Goal: Information Seeking & Learning: Learn about a topic

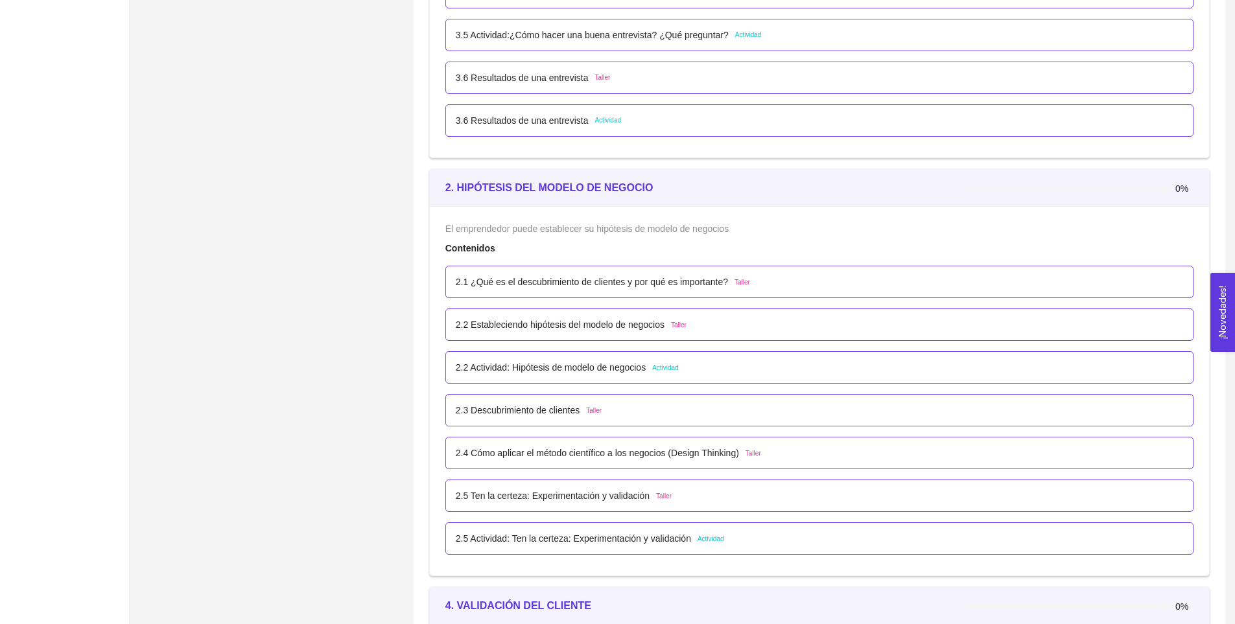
scroll to position [1541, 0]
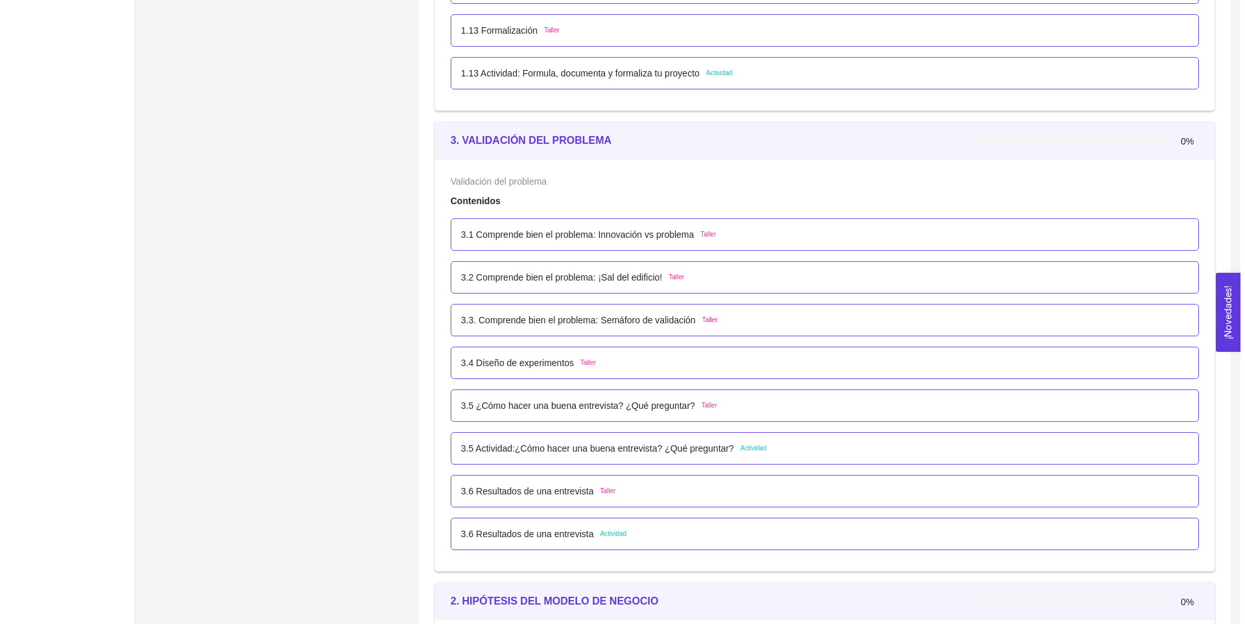
scroll to position [1120, 0]
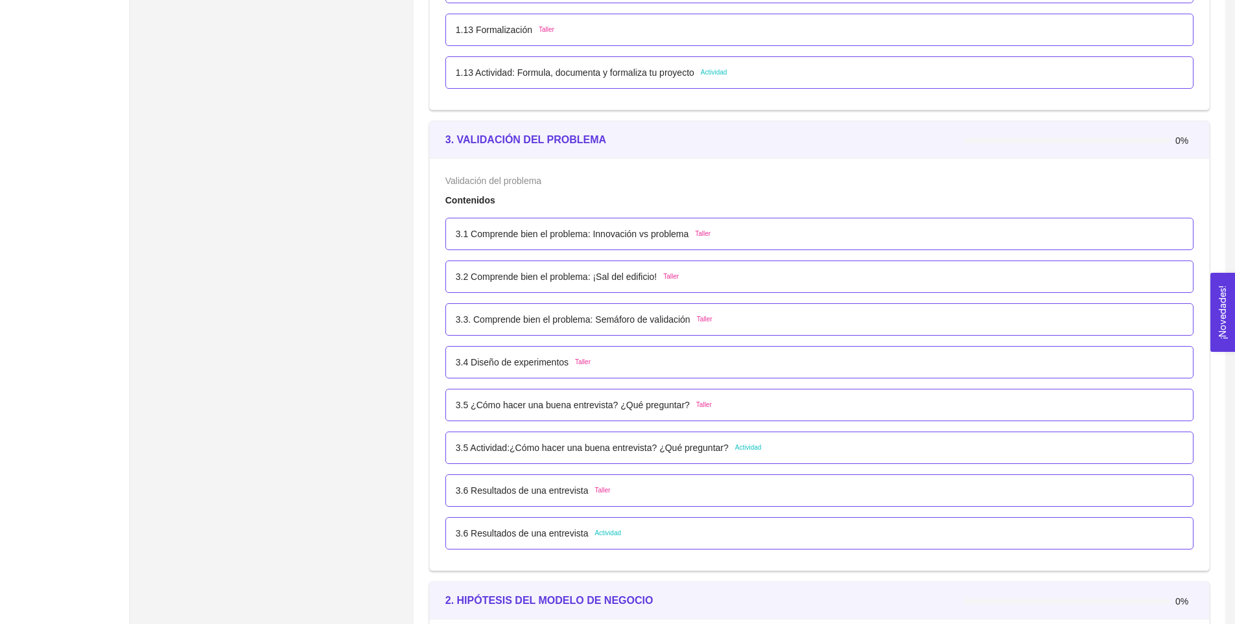
click at [566, 239] on p "3.1 Comprende bien el problema: Innovación vs problema" at bounding box center [572, 234] width 233 height 14
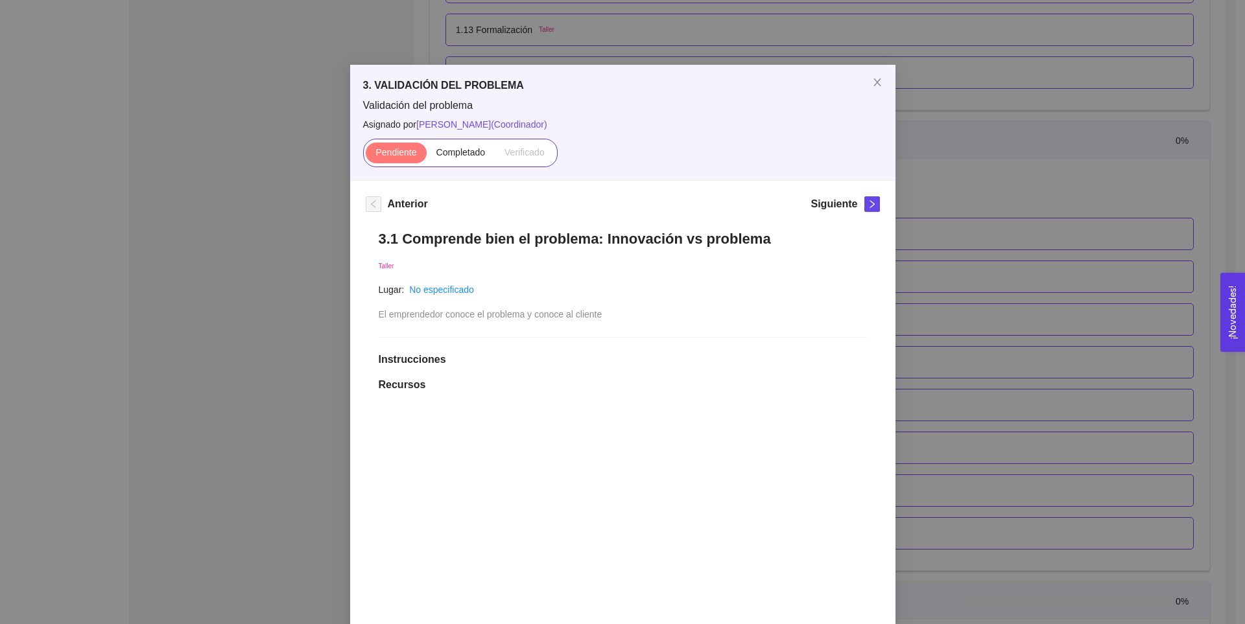
scroll to position [361, 0]
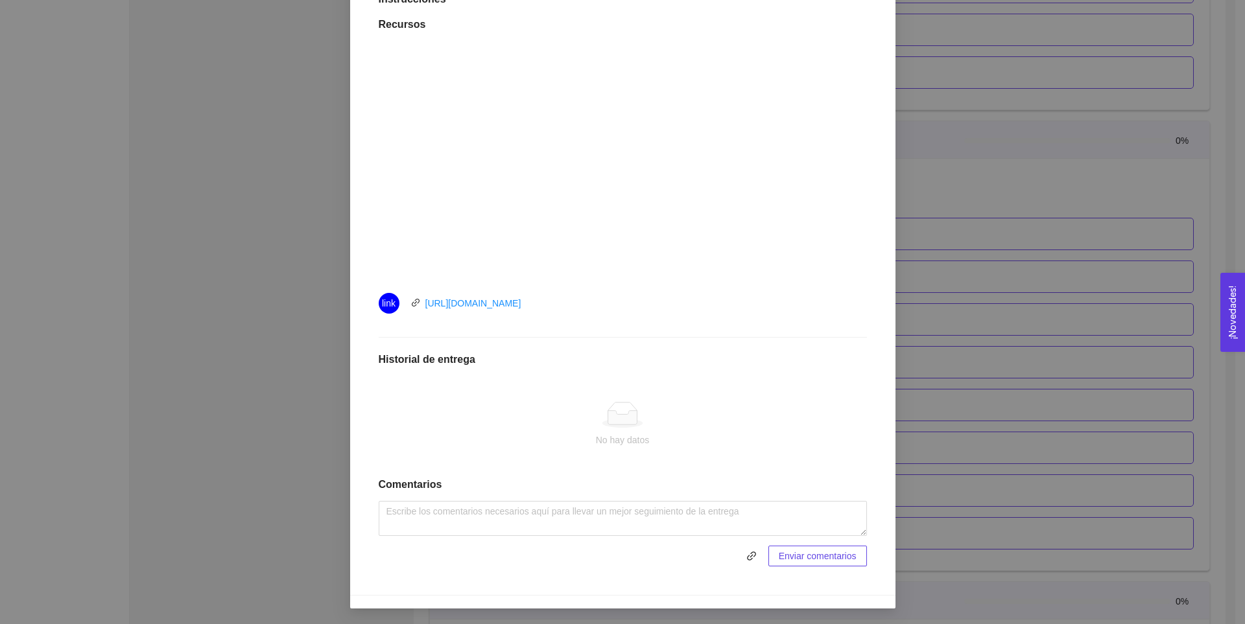
click at [963, 415] on div "3. VALIDACIÓN DEL PROBLEMA Validación del problema Asignado por [PERSON_NAME] (…" at bounding box center [622, 312] width 1245 height 624
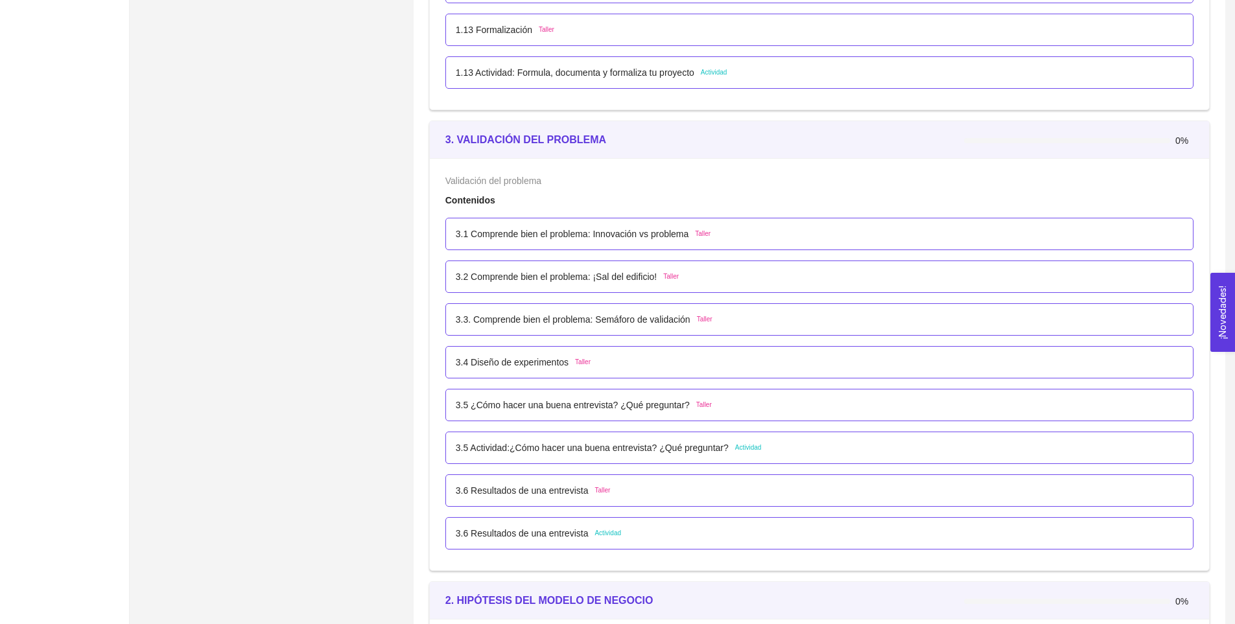
click at [717, 397] on div "3.5 ¿Cómo hacer una buena entrevista? ¿Qué preguntar? Taller" at bounding box center [819, 405] width 748 height 32
click at [680, 278] on div "3.2 Comprende bien el problema: ¡Sal del edificio! Taller" at bounding box center [819, 277] width 727 height 14
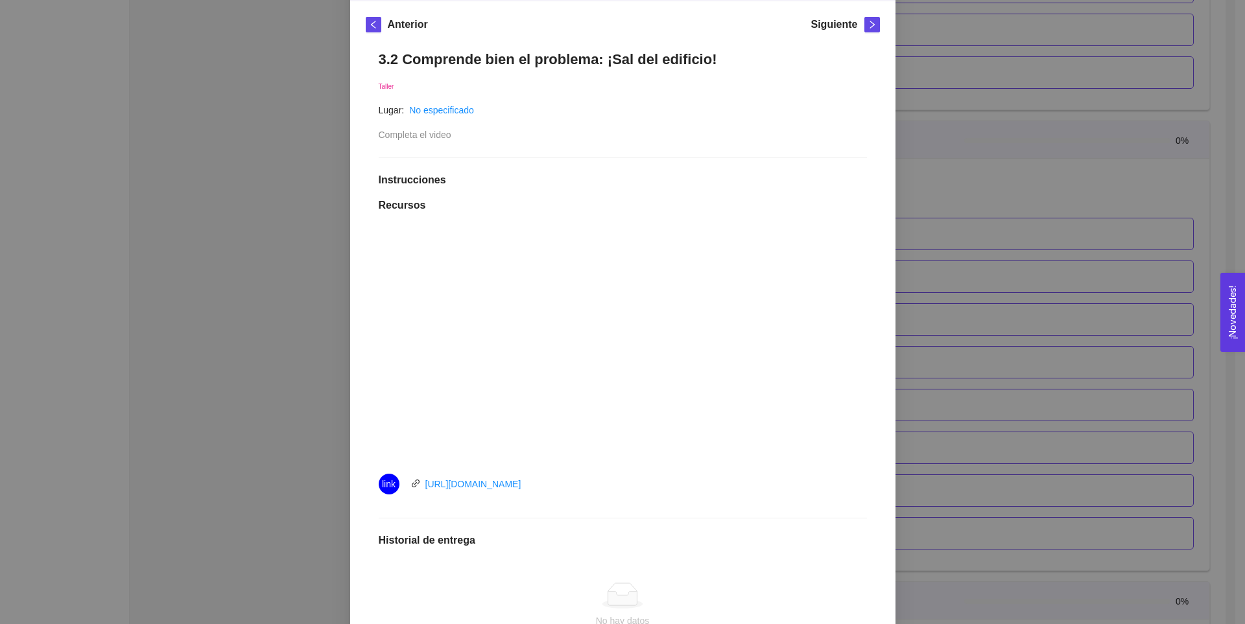
scroll to position [0, 0]
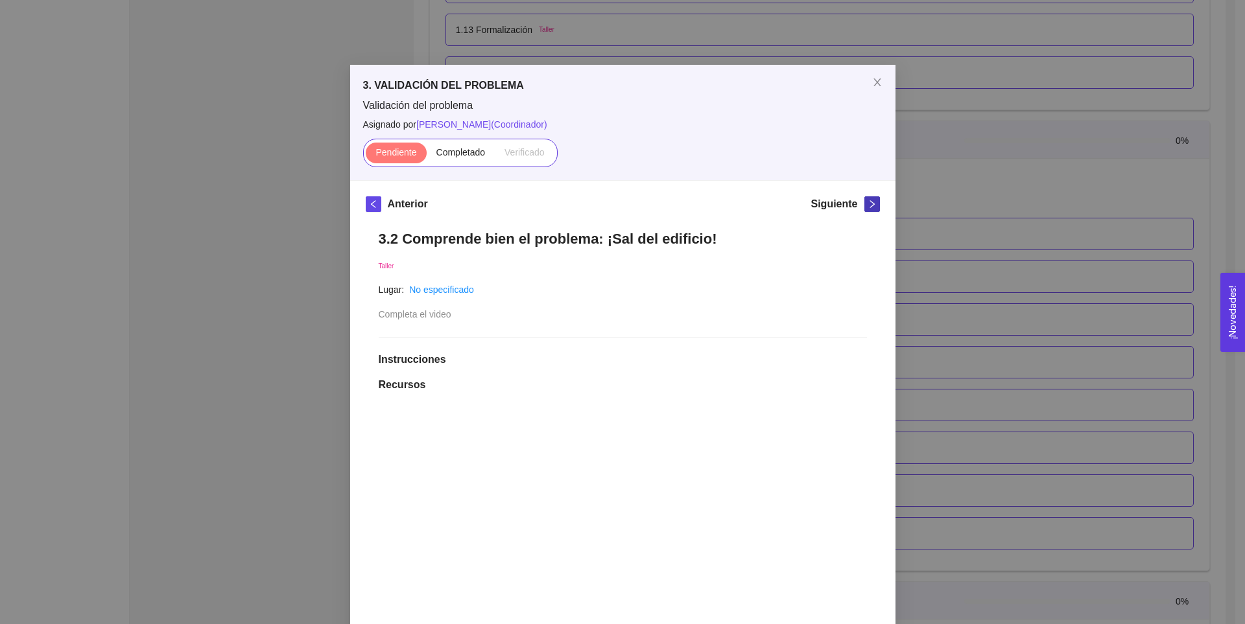
click at [871, 202] on icon "right" at bounding box center [872, 204] width 9 height 9
click at [868, 206] on icon "right" at bounding box center [872, 204] width 9 height 9
click at [917, 229] on div "3. VALIDACIÓN DEL PROBLEMA Validación del problema Asignado por [PERSON_NAME] (…" at bounding box center [622, 312] width 1245 height 624
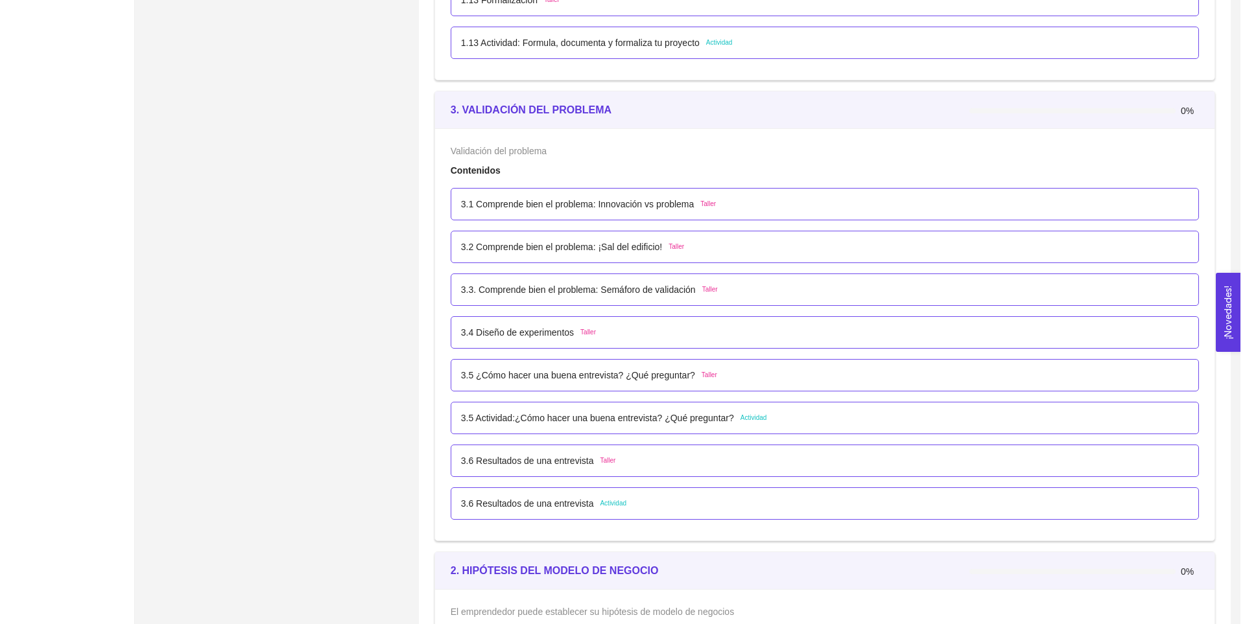
scroll to position [1157, 0]
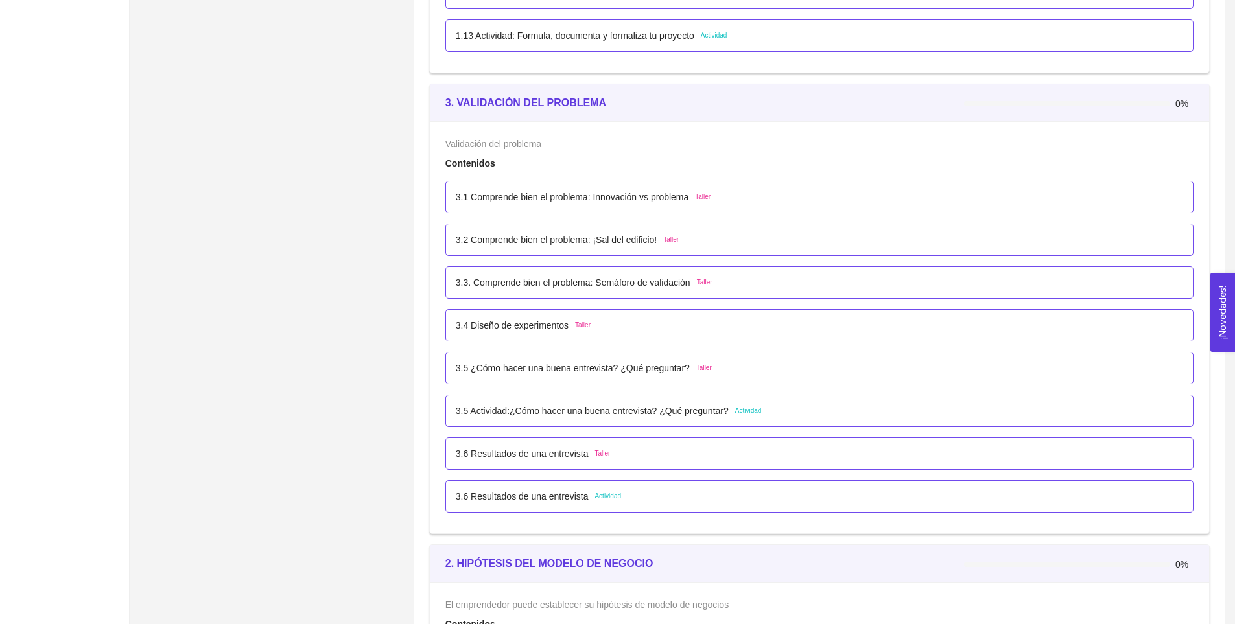
click at [607, 372] on p "3.5 ¿Cómo hacer una buena entrevista? ¿Qué preguntar?" at bounding box center [573, 368] width 234 height 14
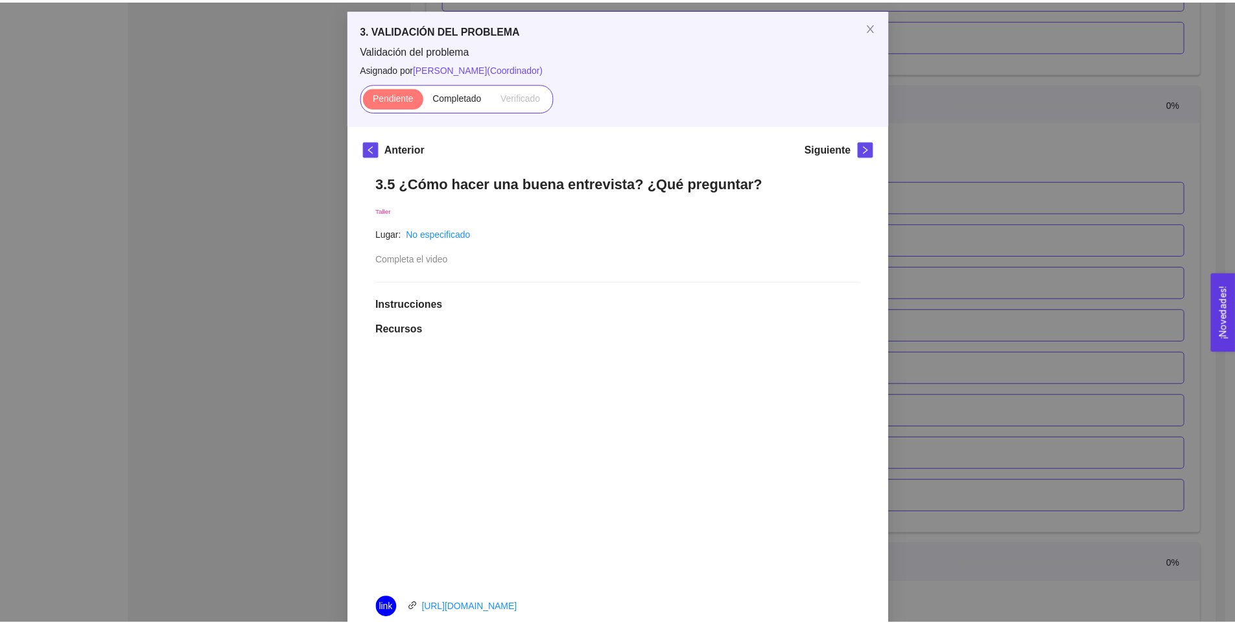
scroll to position [0, 0]
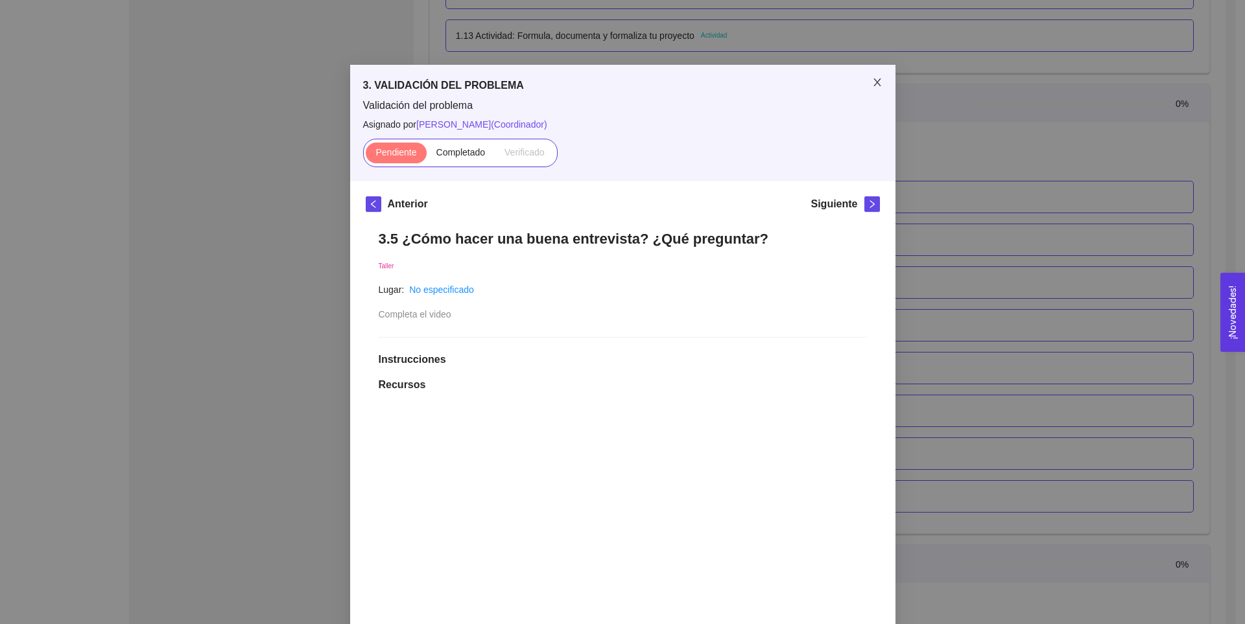
click at [873, 89] on span "Close" at bounding box center [877, 83] width 36 height 36
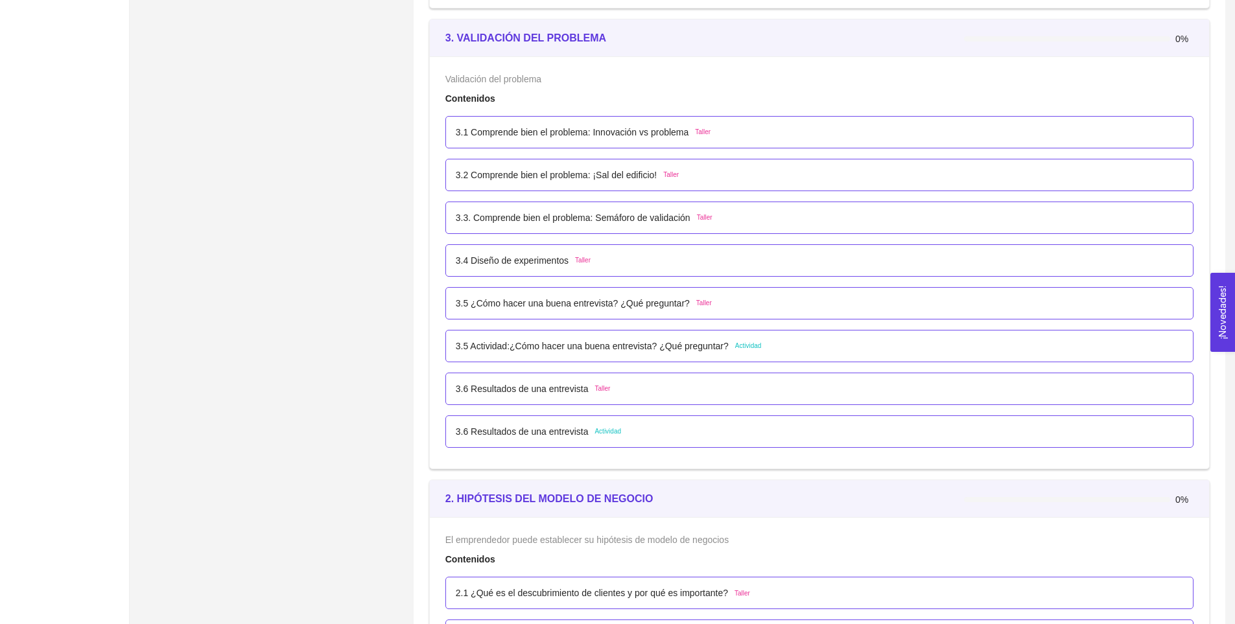
scroll to position [1223, 0]
